Goal: Task Accomplishment & Management: Complete application form

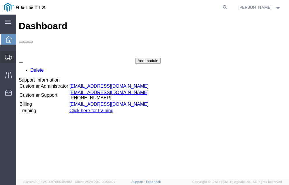
click at [0, 0] on span "Shipment Manager" at bounding box center [0, 0] width 0 height 0
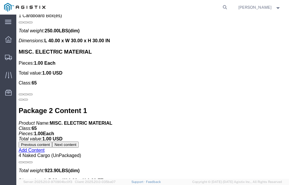
scroll to position [1377, 0]
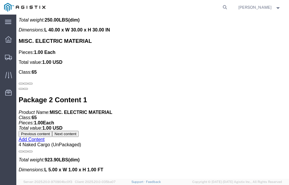
click link "Confirm"
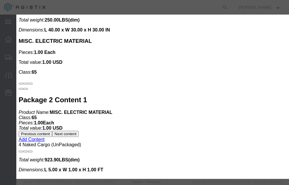
click input "checkbox"
checkbox input "true"
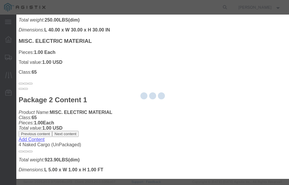
type input "[PERSON_NAME]"
type input "[PHONE_NUMBER]"
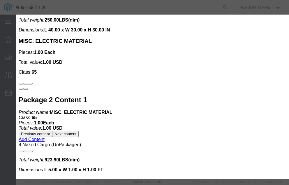
click input "text"
type input "57029527"
click button "Submit"
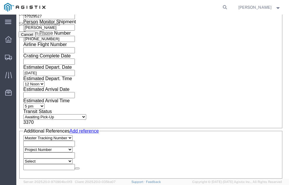
scroll to position [0, 0]
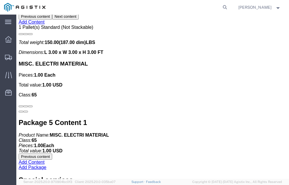
scroll to position [1944, 0]
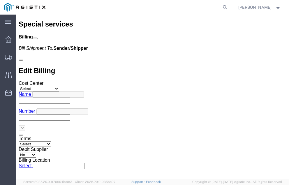
click link "Confirm"
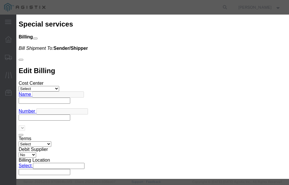
click input "checkbox"
checkbox input "true"
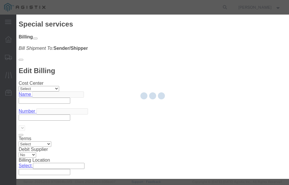
type input "[PERSON_NAME]"
type input "[PHONE_NUMBER]"
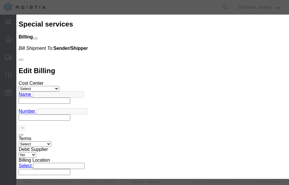
click input "text"
type input "57028376"
click button "Submit"
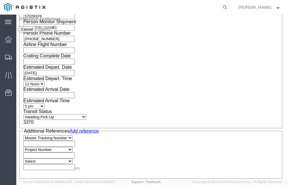
scroll to position [0, 0]
